Goal: Information Seeking & Learning: Compare options

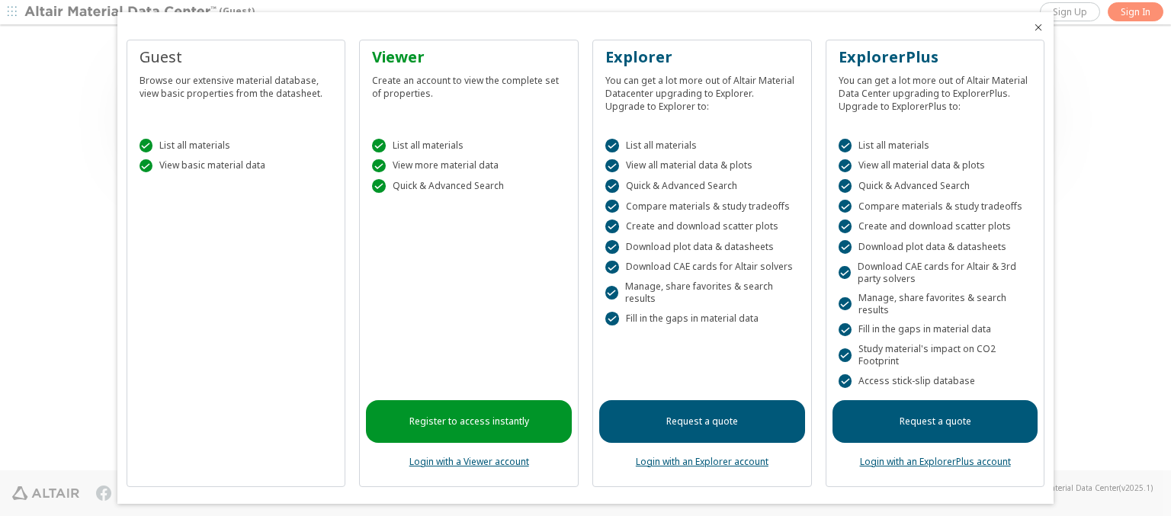
click at [1033, 27] on icon "Close" at bounding box center [1039, 27] width 12 height 12
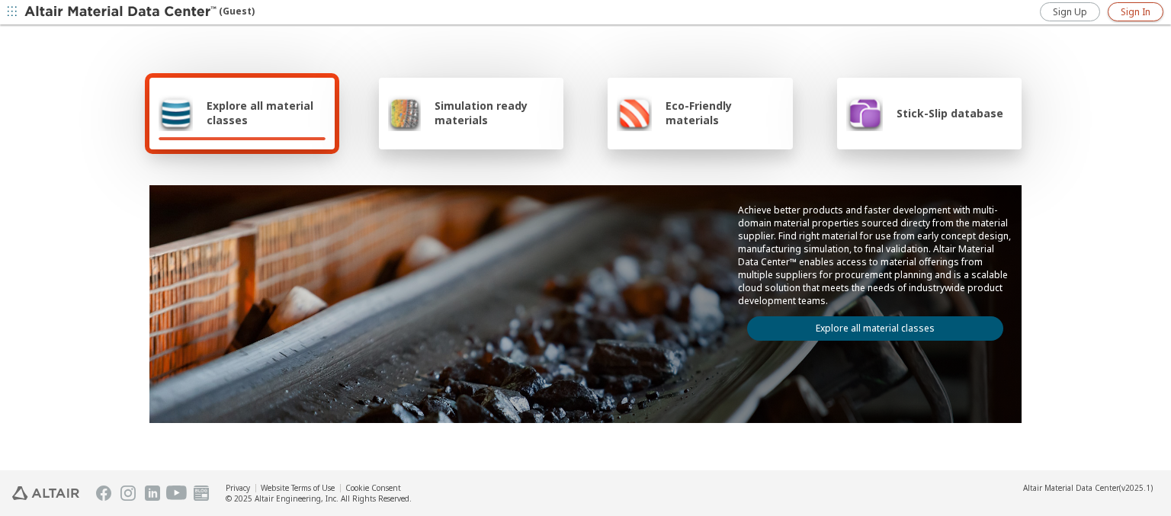
click at [1135, 11] on span "Sign In" at bounding box center [1136, 12] width 30 height 12
click at [121, 12] on img at bounding box center [121, 12] width 194 height 15
click at [260, 113] on span "Explore all material classes" at bounding box center [266, 112] width 119 height 29
click at [869, 325] on link "Explore all material classes" at bounding box center [875, 328] width 256 height 24
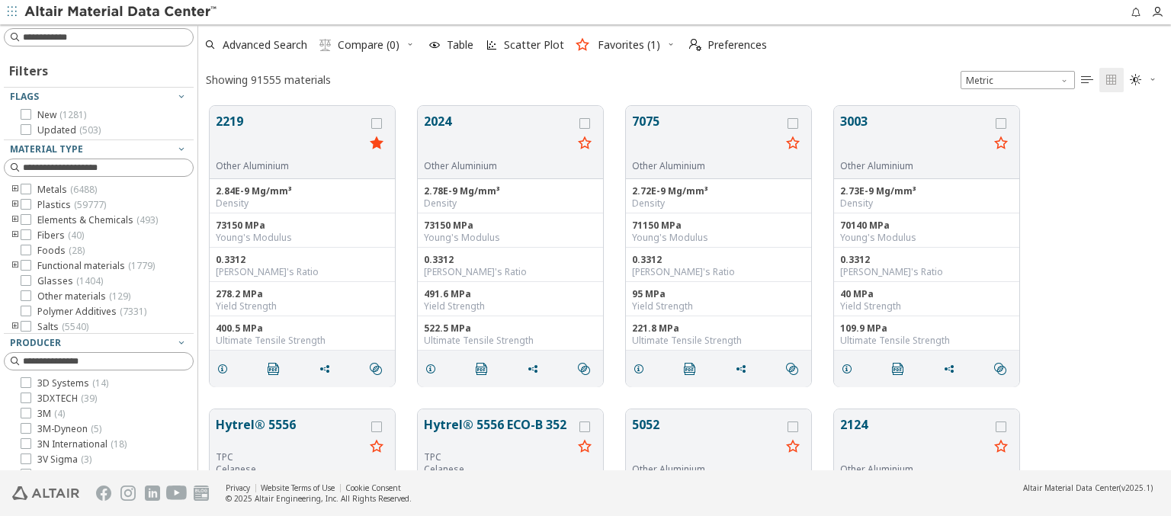
scroll to position [365, 961]
click at [378, 123] on icon "grid" at bounding box center [376, 123] width 11 height 11
click at [586, 123] on icon "grid" at bounding box center [585, 123] width 11 height 11
click at [369, 45] on span "Compare (2)" at bounding box center [369, 45] width 62 height 11
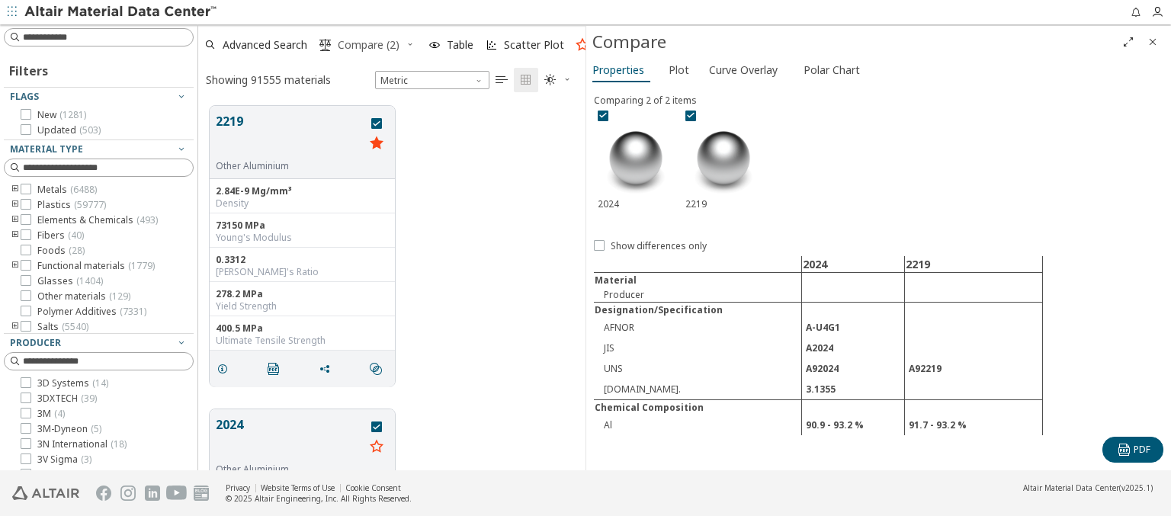
scroll to position [365, 375]
click at [743, 69] on span "Curve Overlay" at bounding box center [743, 70] width 69 height 24
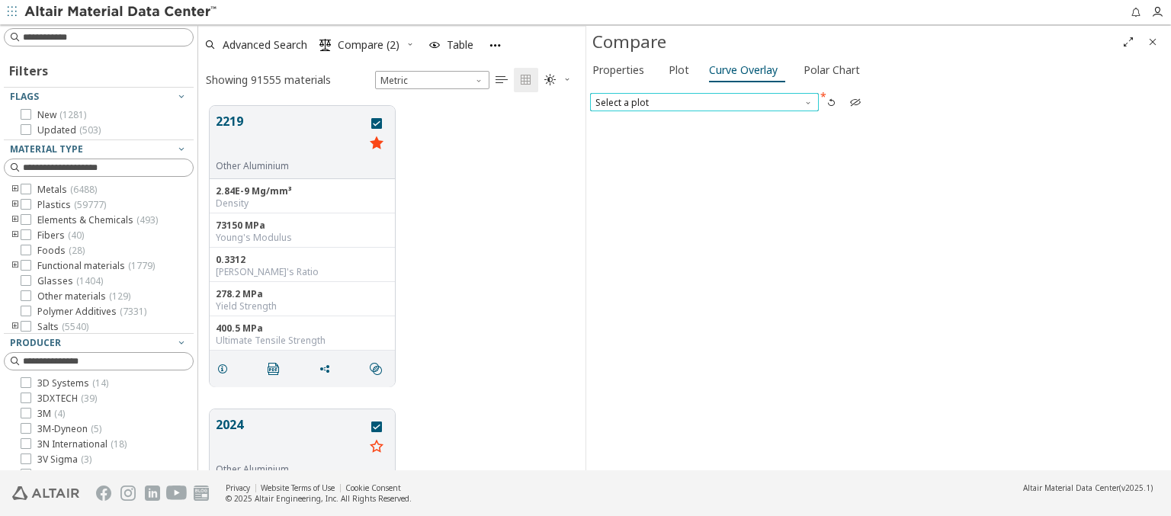
click at [704, 101] on span "Select a plot" at bounding box center [704, 102] width 229 height 18
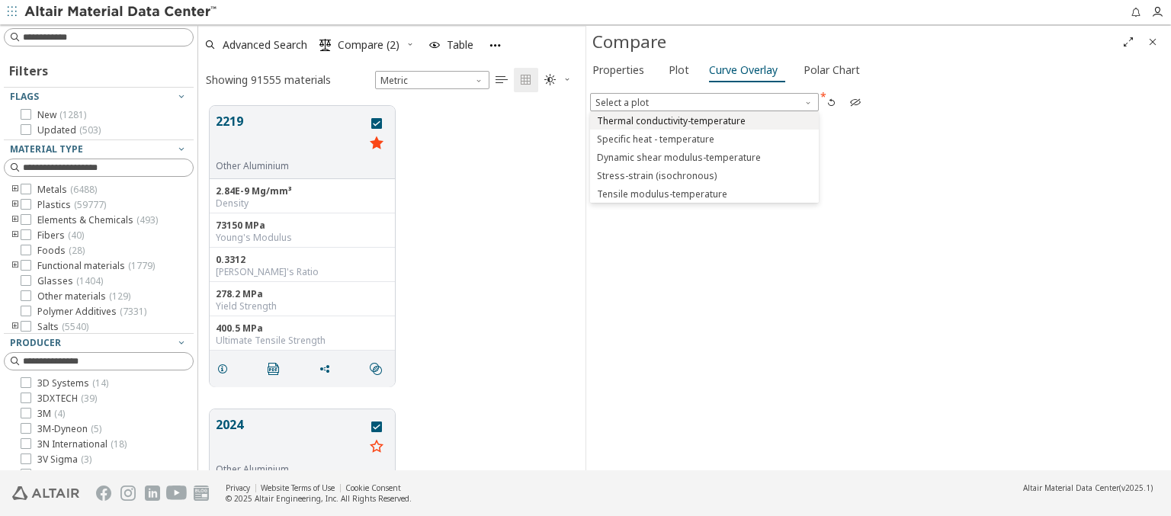
click at [704, 120] on span "Thermal conductivity-temperature" at bounding box center [671, 121] width 149 height 12
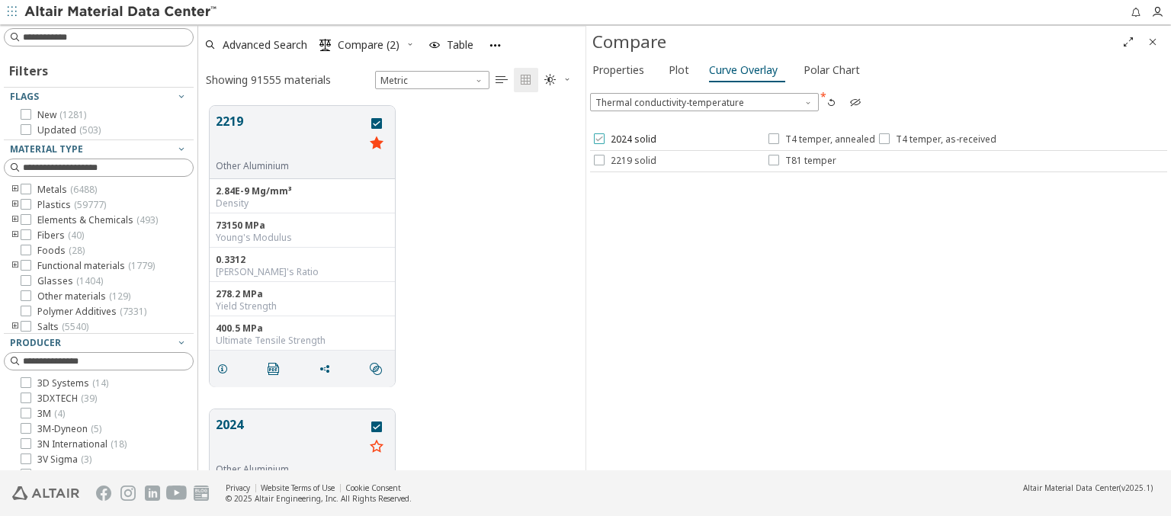
click at [624, 140] on span "2024 solid" at bounding box center [634, 139] width 46 height 12
click at [821, 140] on span "T4 temper, annealed" at bounding box center [830, 139] width 90 height 12
click at [934, 140] on span "T4 temper, as-received" at bounding box center [946, 139] width 101 height 12
click at [624, 160] on span "2219 solid" at bounding box center [634, 161] width 46 height 12
click at [801, 160] on span "T81 temper" at bounding box center [810, 161] width 51 height 12
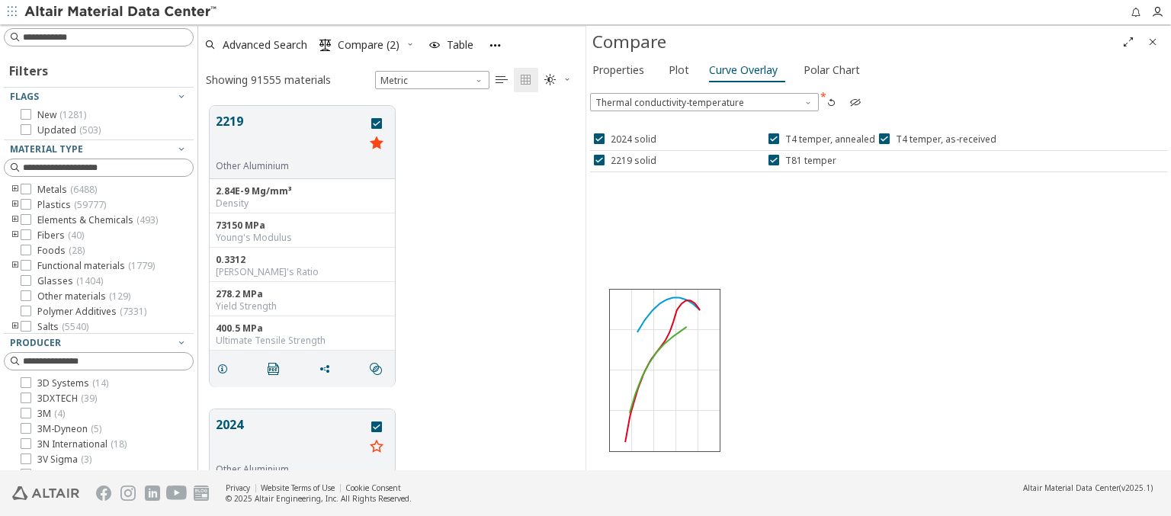
click at [1153, 41] on icon "Close" at bounding box center [1153, 42] width 12 height 12
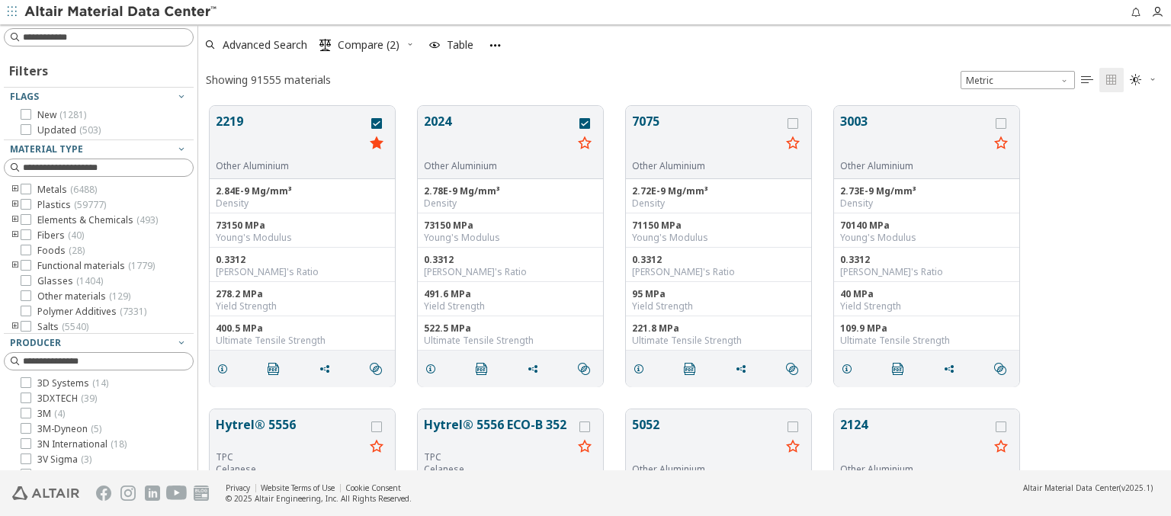
scroll to position [365, 961]
